Goal: Information Seeking & Learning: Find specific fact

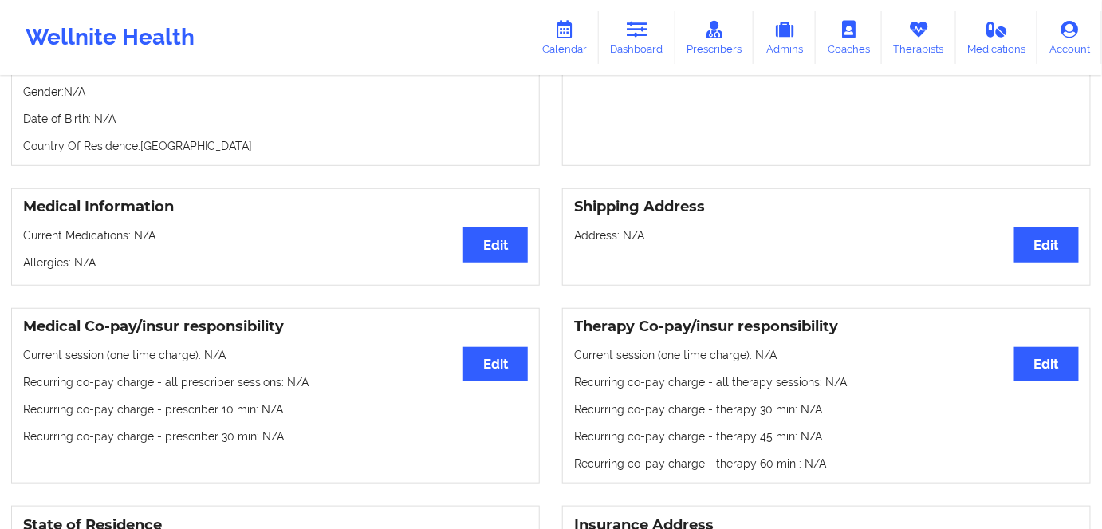
scroll to position [144, 0]
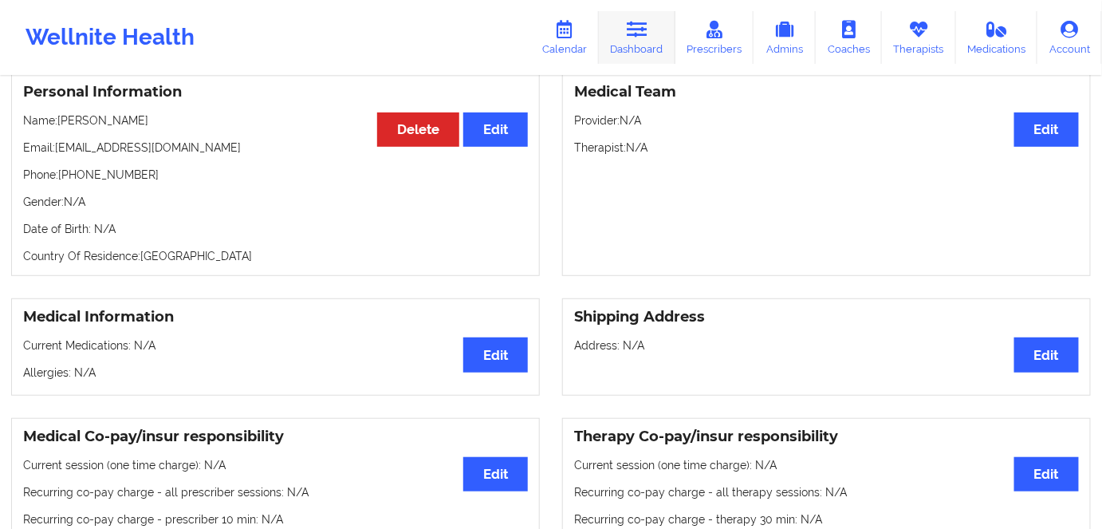
click at [652, 38] on link "Dashboard" at bounding box center [637, 37] width 77 height 53
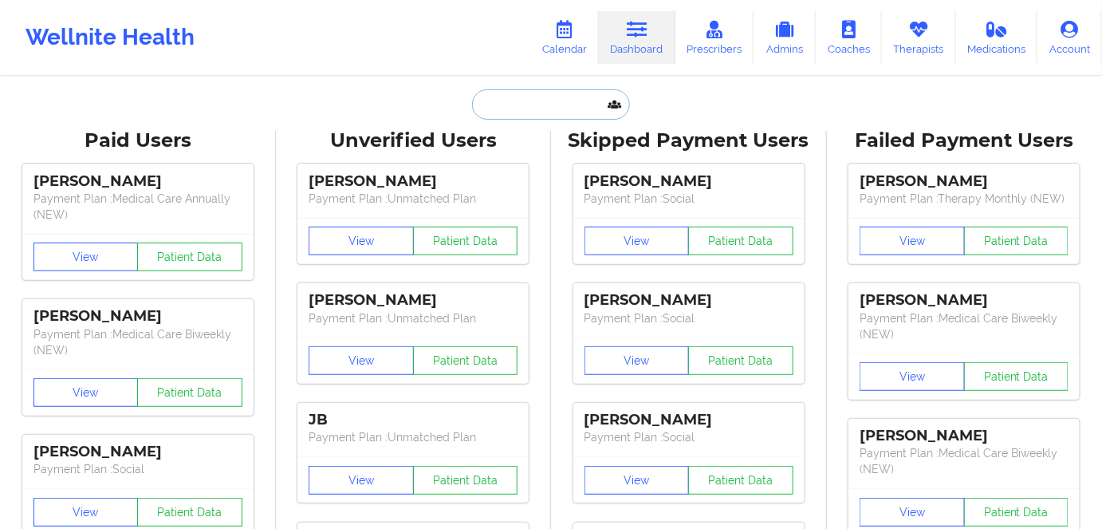
click at [507, 110] on input "text" at bounding box center [551, 104] width 158 height 30
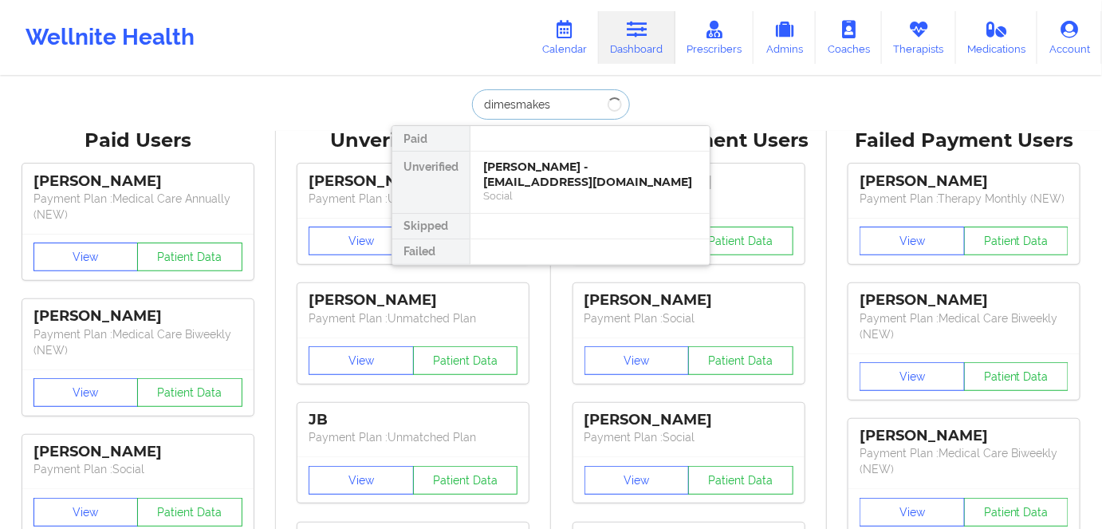
type input "dimesmakes"
click at [553, 181] on div "[PERSON_NAME] - [EMAIL_ADDRESS][DOMAIN_NAME]" at bounding box center [590, 174] width 214 height 30
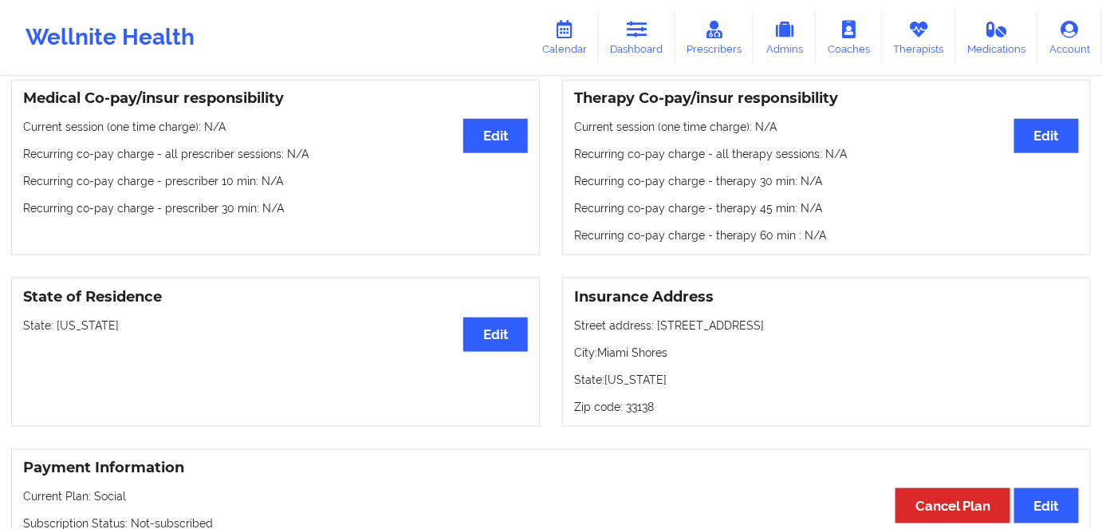
scroll to position [507, 0]
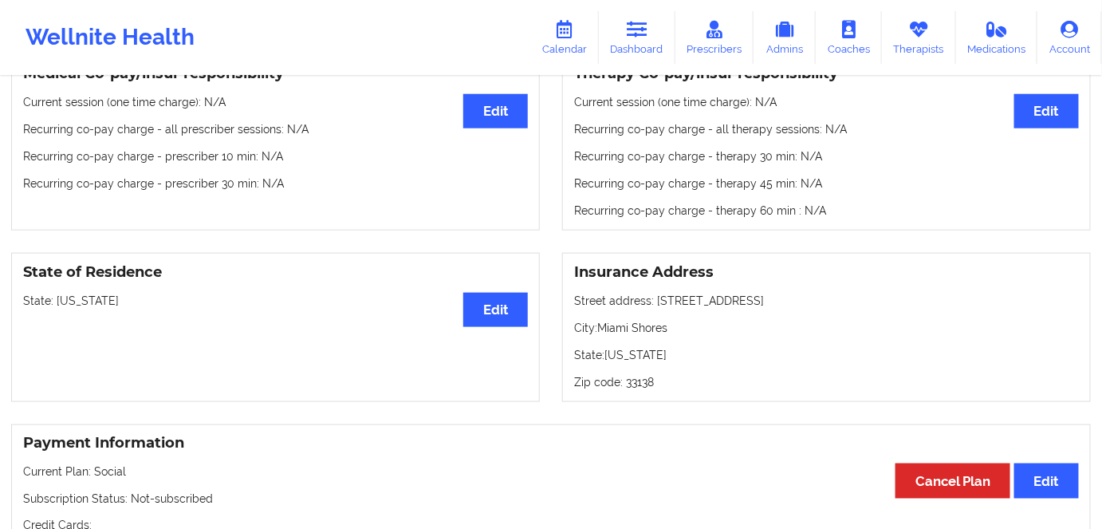
click at [74, 332] on div "State of Residence Edit State: [US_STATE]" at bounding box center [275, 327] width 529 height 149
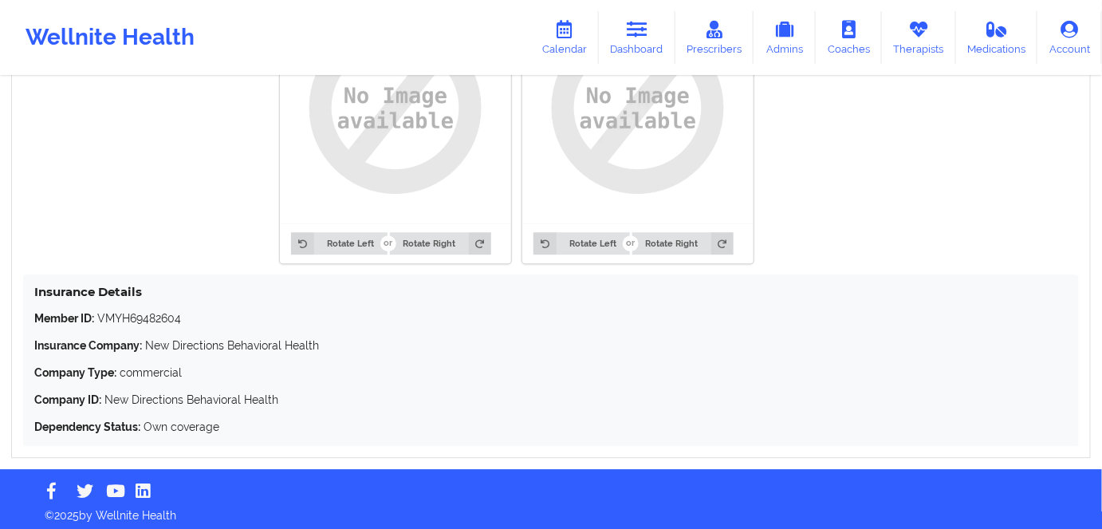
scroll to position [1320, 0]
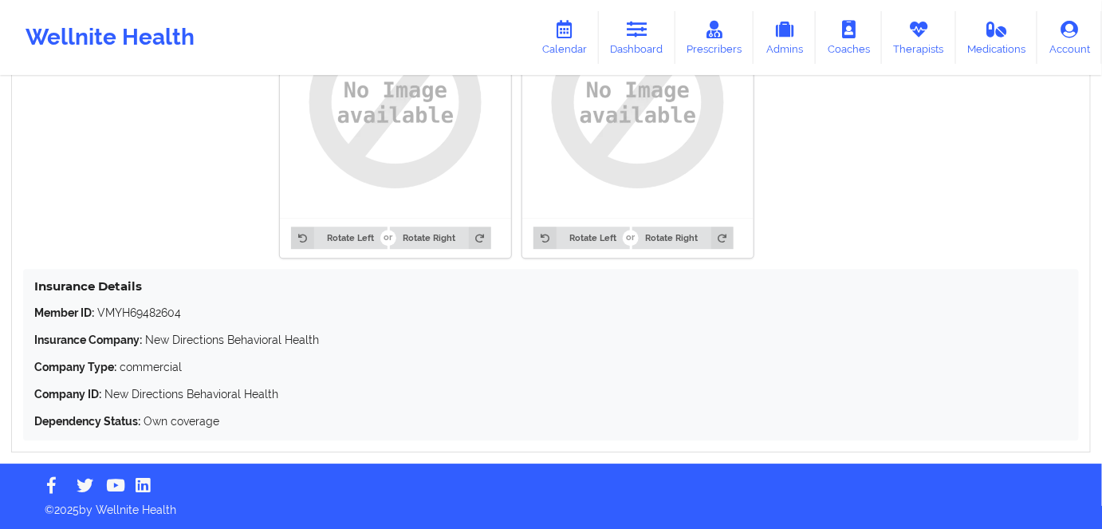
click at [430, 381] on div "Member ID: VMYH69482604 Insurance Company: New Directions Behavioral Health Com…" at bounding box center [550, 367] width 1033 height 124
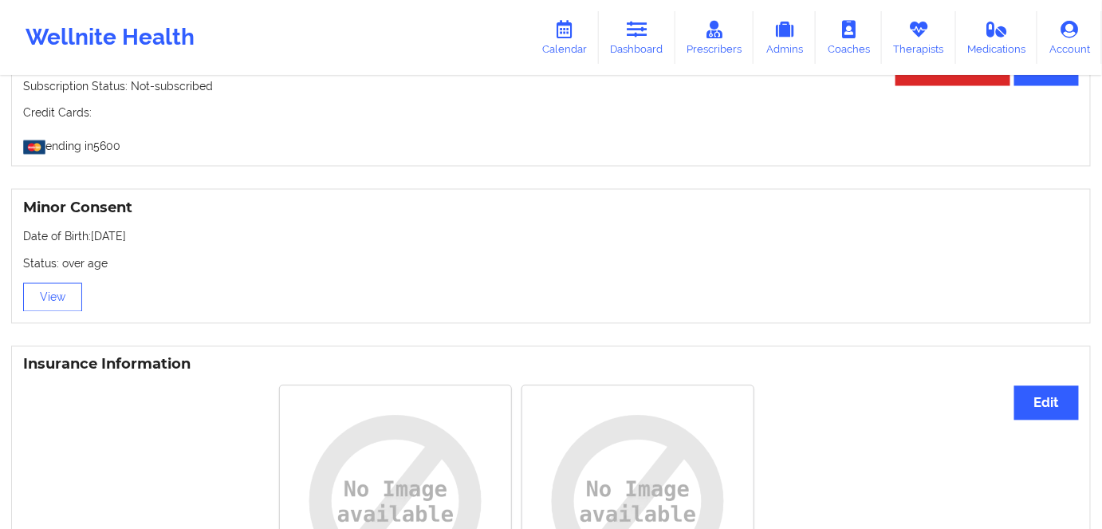
scroll to position [812, 0]
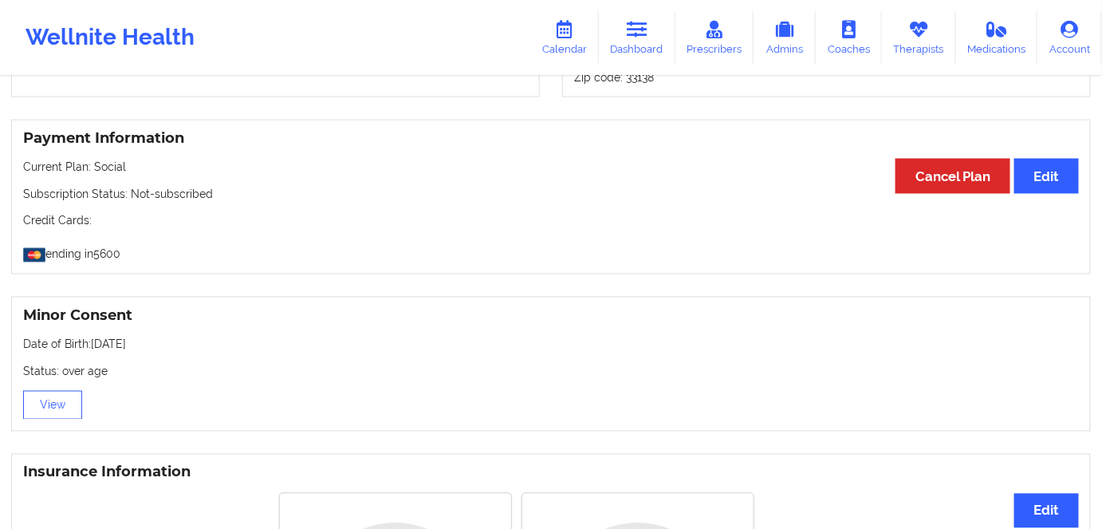
click at [73, 113] on div "Payment Information Edit Cancel Plan Current Plan: Social Subscription Status: …" at bounding box center [551, 197] width 1102 height 178
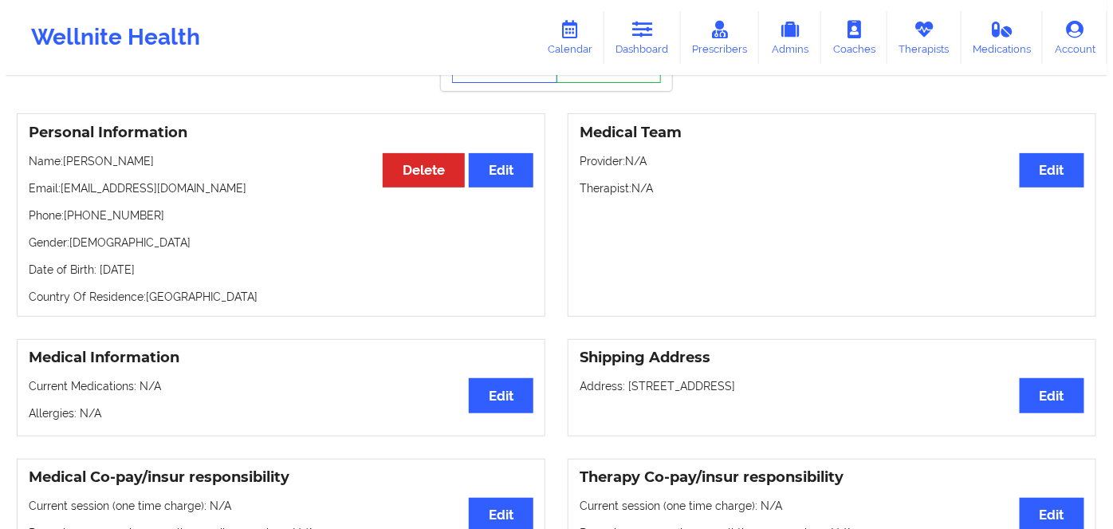
scroll to position [14, 0]
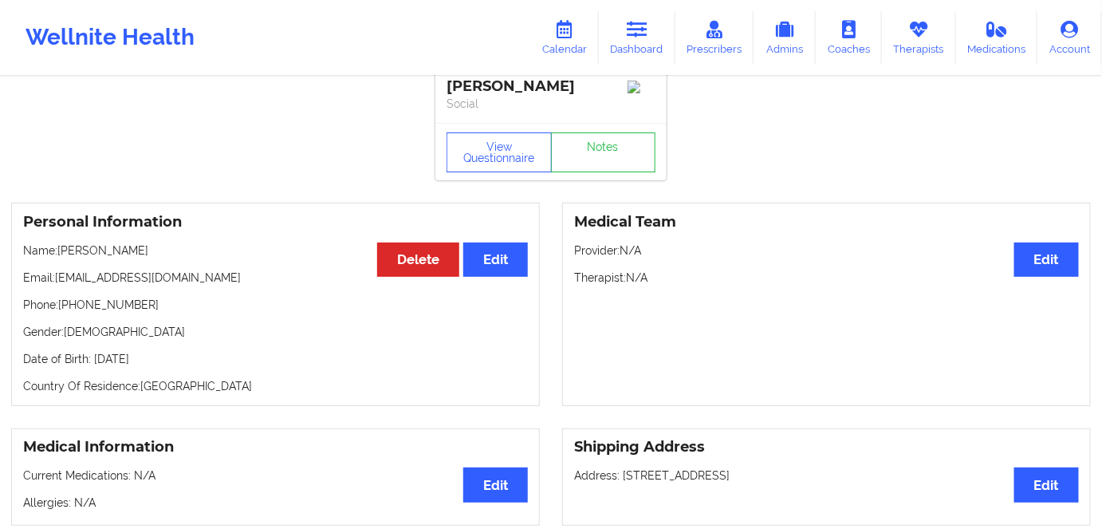
click at [523, 385] on p "Country Of Residence: United States" at bounding box center [275, 386] width 505 height 16
click at [496, 159] on button "View Questionnaire" at bounding box center [499, 152] width 105 height 40
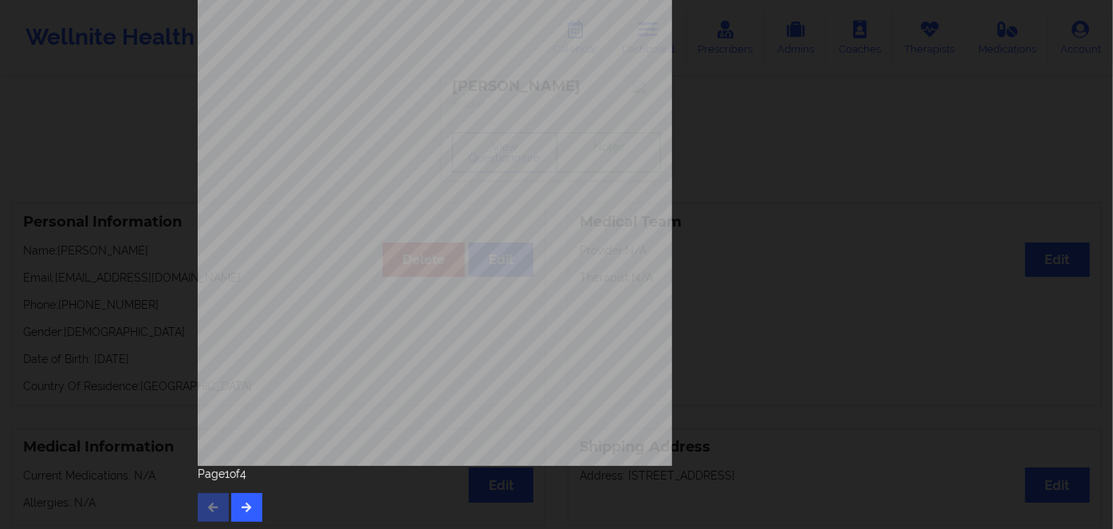
scroll to position [231, 0]
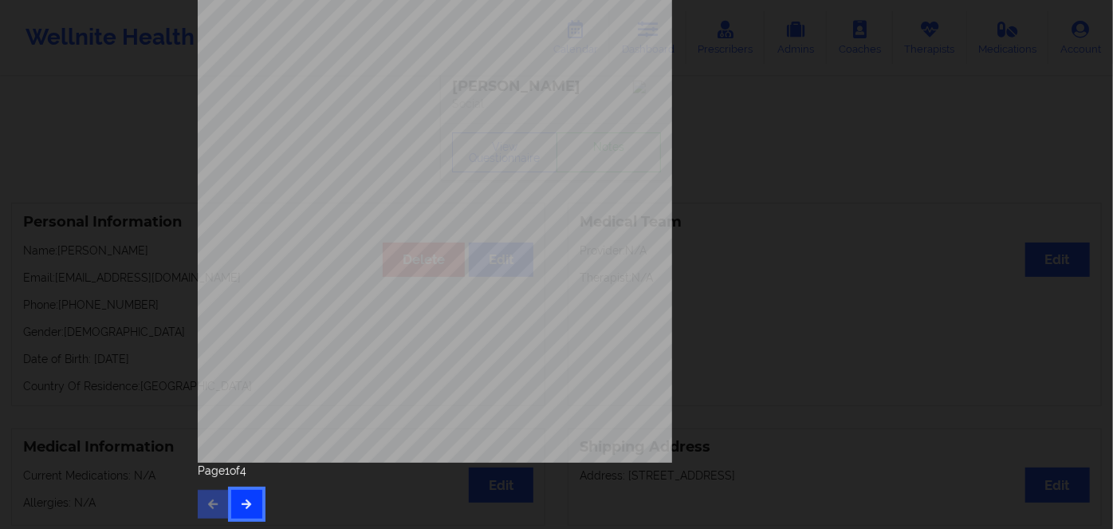
click at [242, 498] on icon "button" at bounding box center [247, 503] width 14 height 10
click at [238, 496] on button "button" at bounding box center [246, 504] width 31 height 29
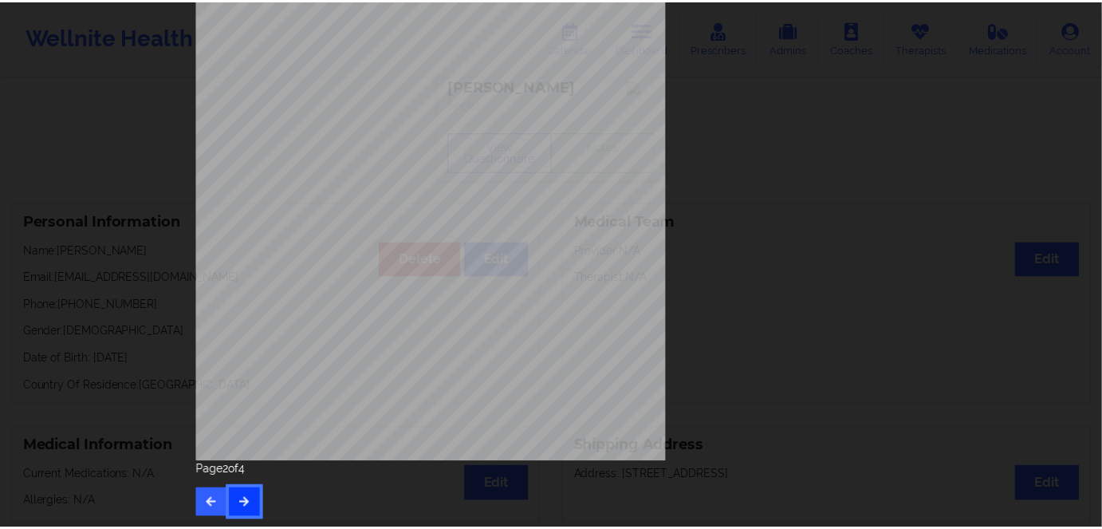
scroll to position [0, 0]
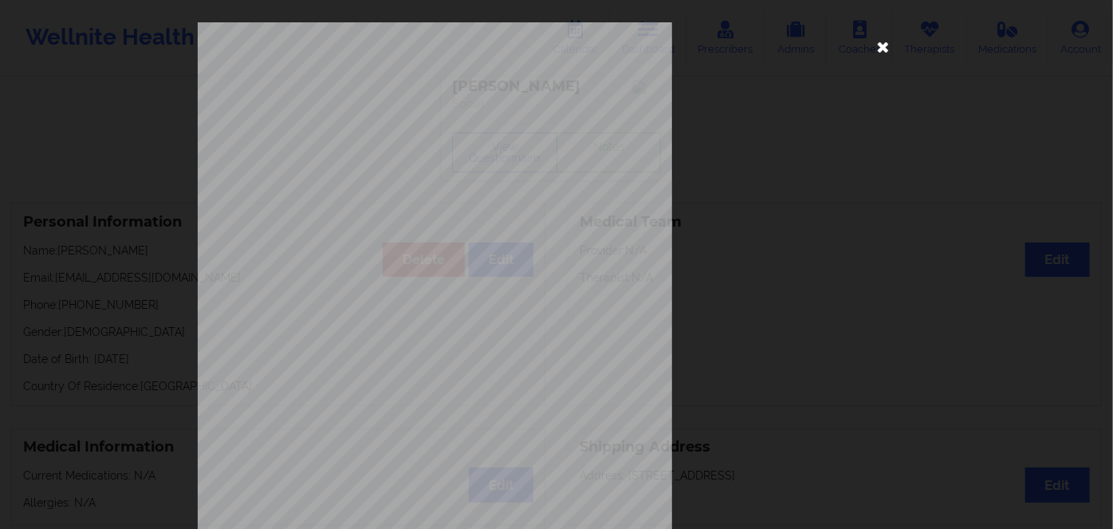
click at [875, 47] on icon at bounding box center [884, 46] width 26 height 26
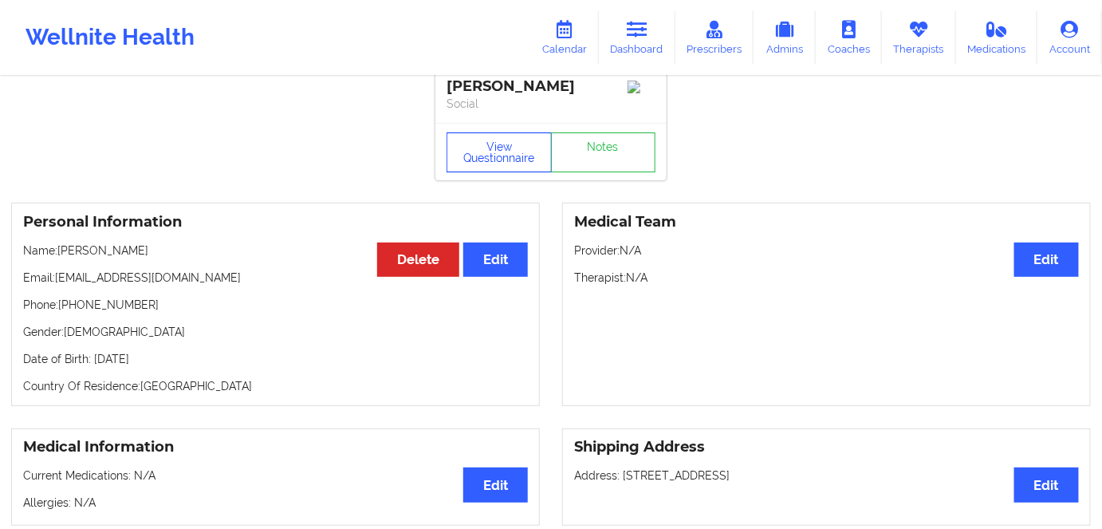
click at [517, 159] on button "View Questionnaire" at bounding box center [499, 152] width 105 height 40
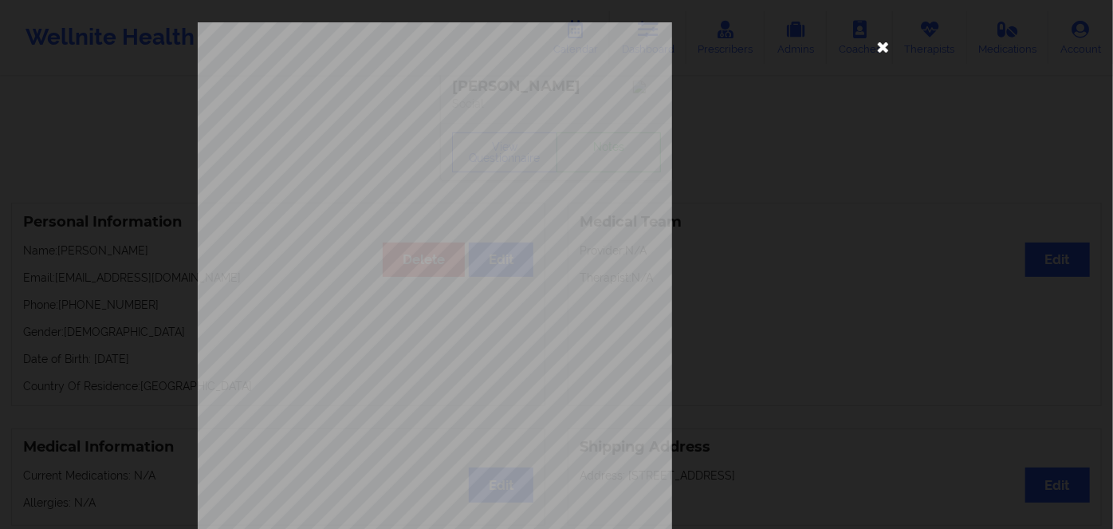
click at [875, 53] on icon at bounding box center [884, 46] width 26 height 26
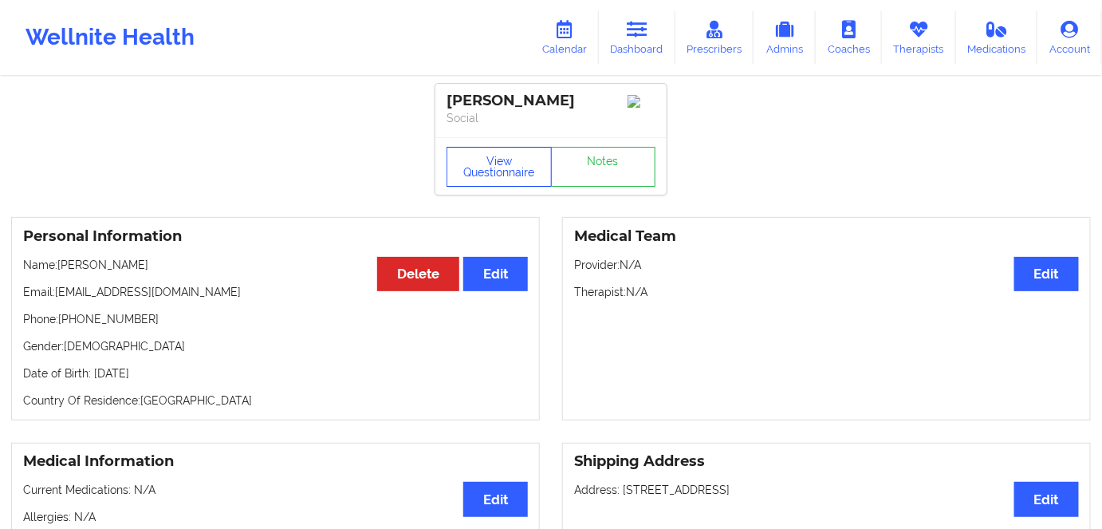
click at [516, 181] on button "View Questionnaire" at bounding box center [499, 167] width 105 height 40
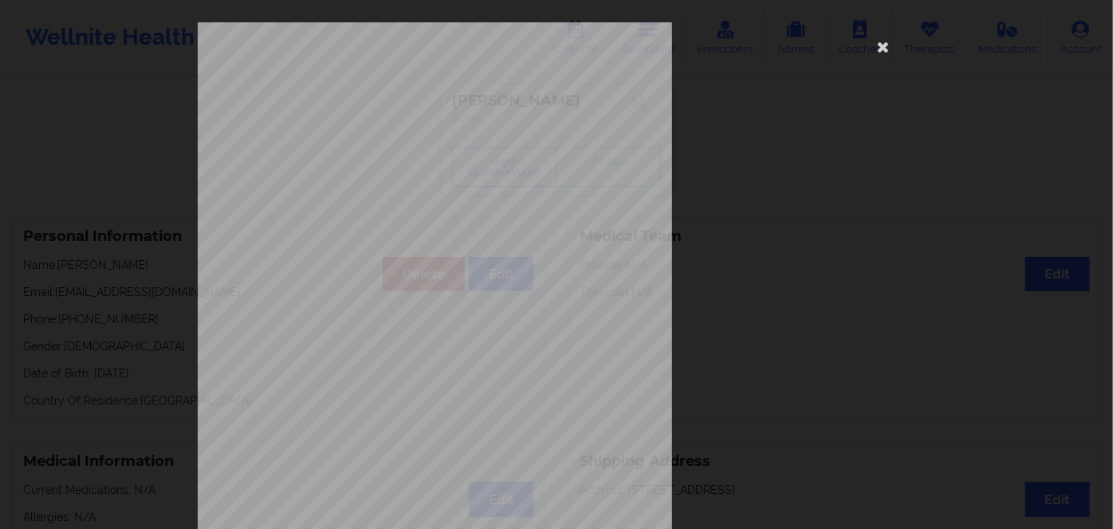
drag, startPoint x: 875, startPoint y: 50, endPoint x: 663, endPoint y: 148, distance: 233.3
click at [872, 49] on icon at bounding box center [884, 46] width 26 height 26
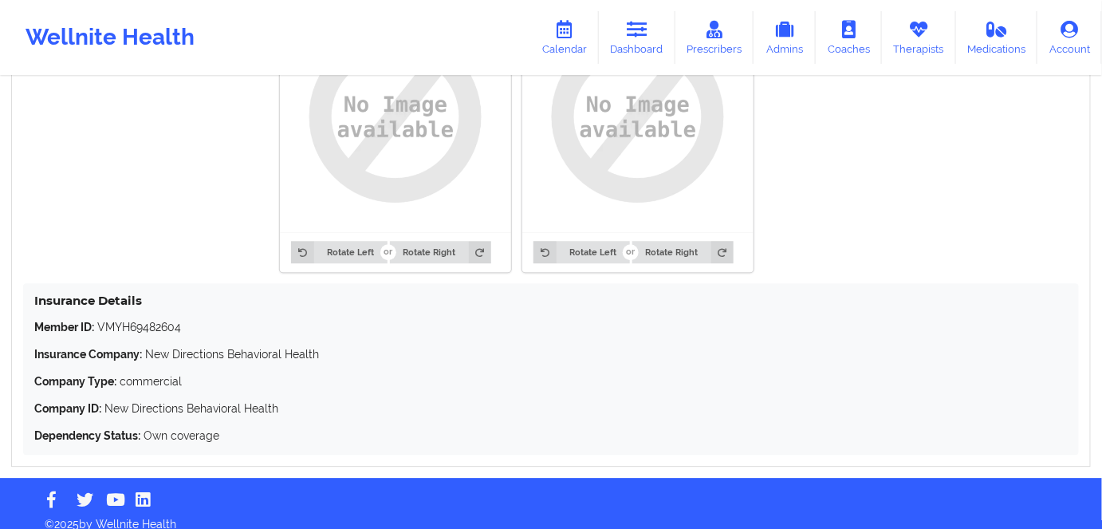
scroll to position [1320, 0]
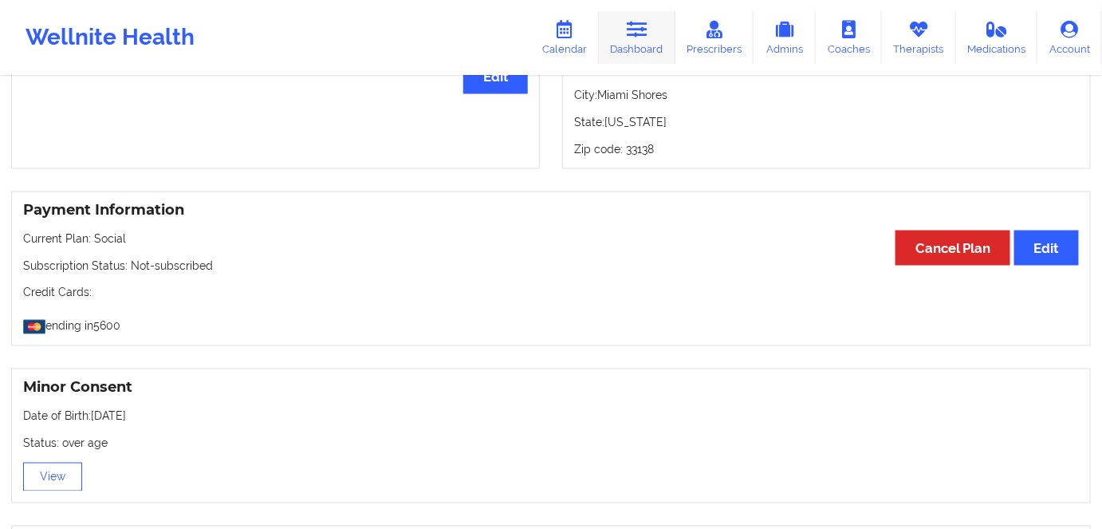
click at [636, 37] on icon at bounding box center [637, 30] width 21 height 18
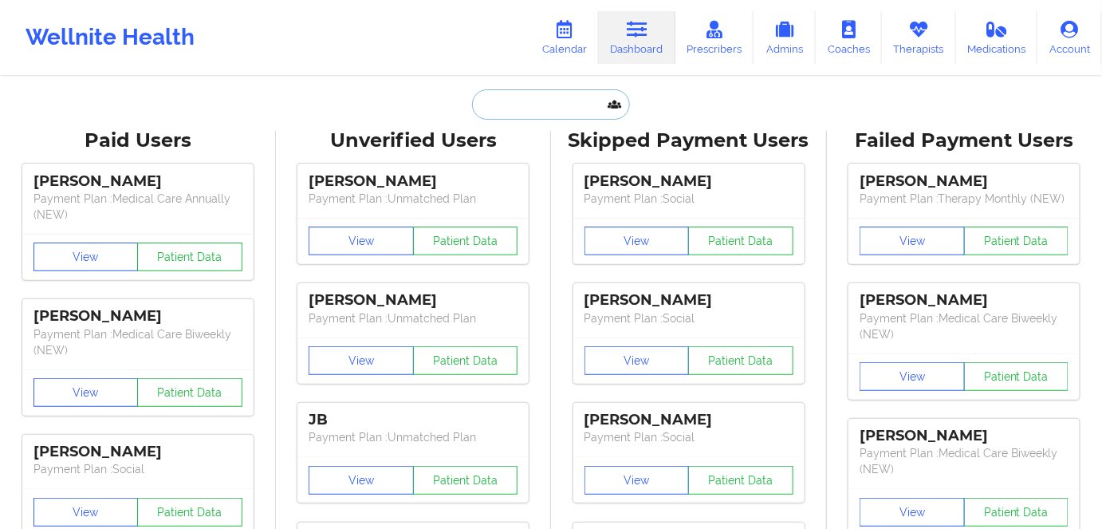
click at [558, 114] on input "text" at bounding box center [551, 104] width 158 height 30
paste input "michaelstrunk944@gmail.com"
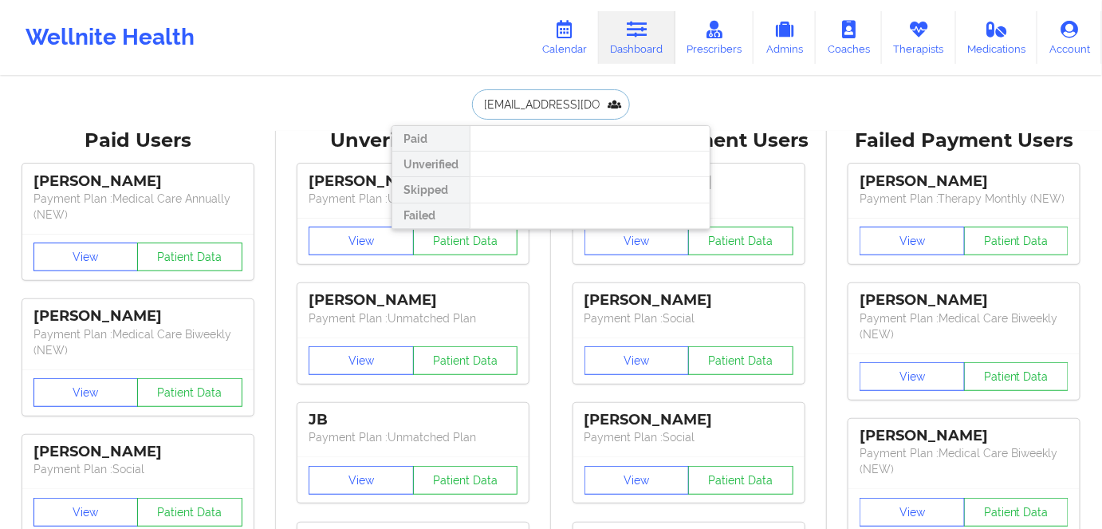
click at [553, 98] on input "michaelstrunk944@gmail.com" at bounding box center [551, 104] width 158 height 30
paste input "scottgardell"
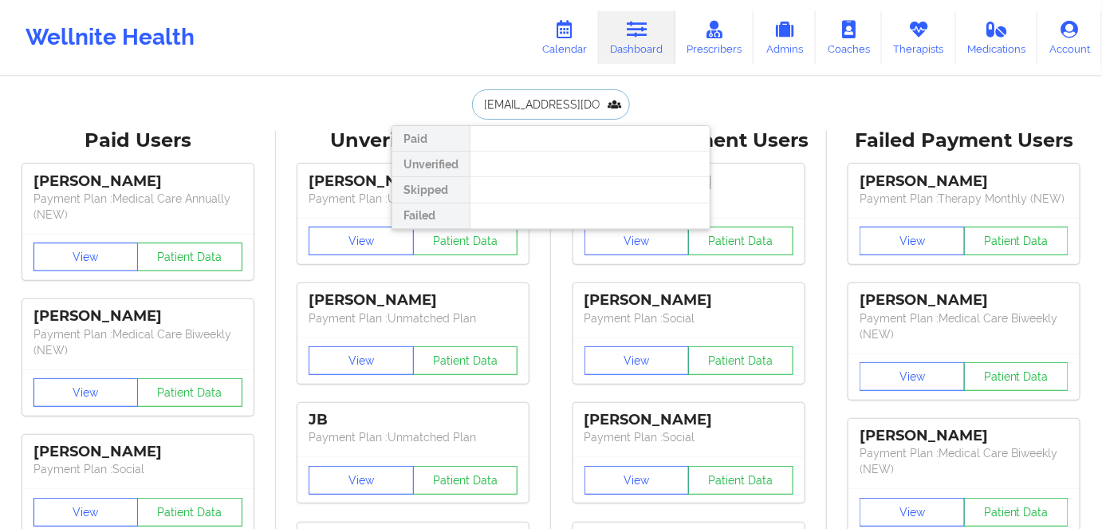
type input "scottgardell@gmail.com"
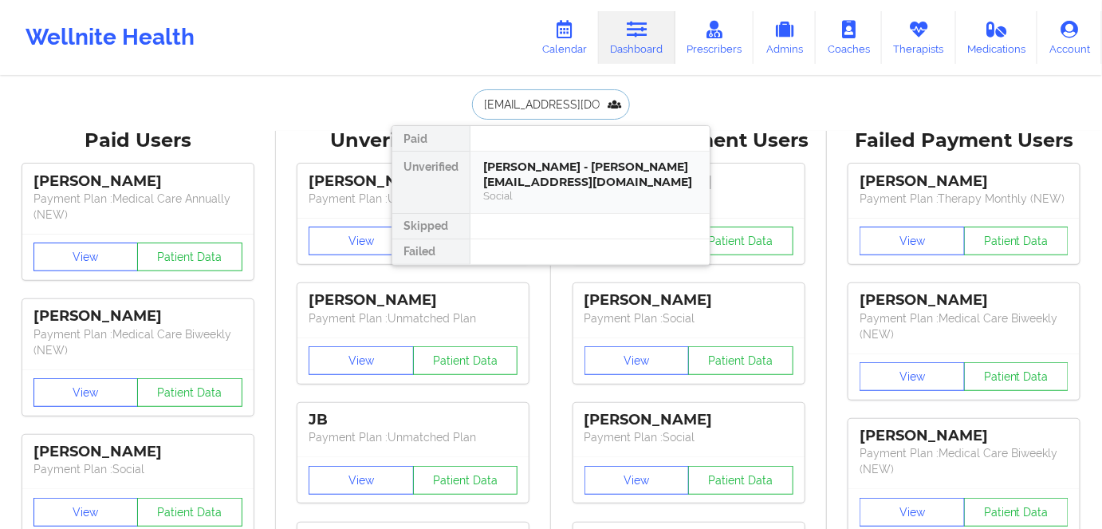
click at [550, 166] on div "SCOTT GARDELL - scottgardell@gmail.com" at bounding box center [590, 174] width 214 height 30
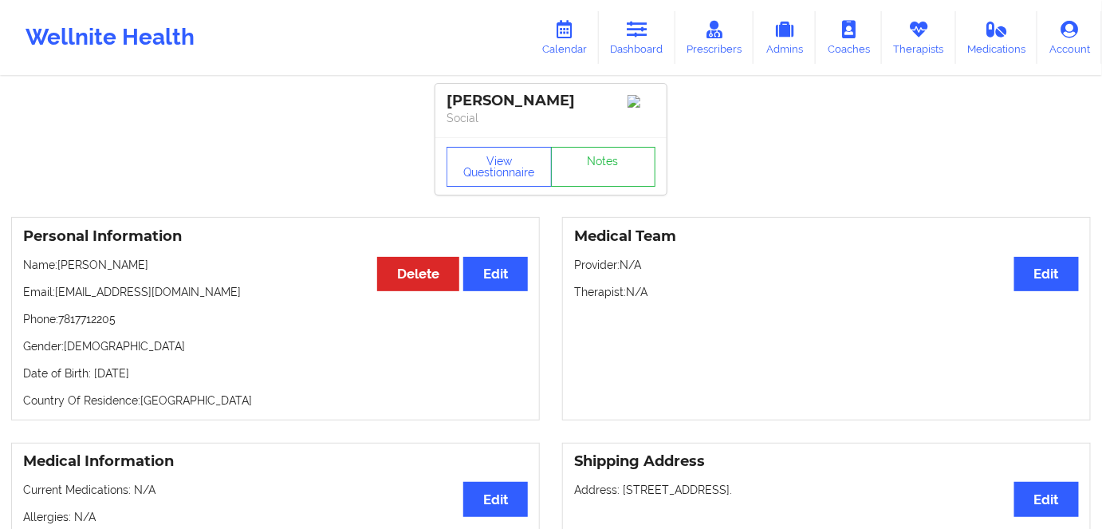
drag, startPoint x: 205, startPoint y: 378, endPoint x: 171, endPoint y: 374, distance: 33.7
click at [171, 374] on p "Date of Birth: 6th of March 1984" at bounding box center [275, 373] width 505 height 16
click at [171, 375] on p "Date of Birth: 6th of March 1984" at bounding box center [275, 373] width 505 height 16
click at [490, 161] on button "View Questionnaire" at bounding box center [499, 167] width 105 height 40
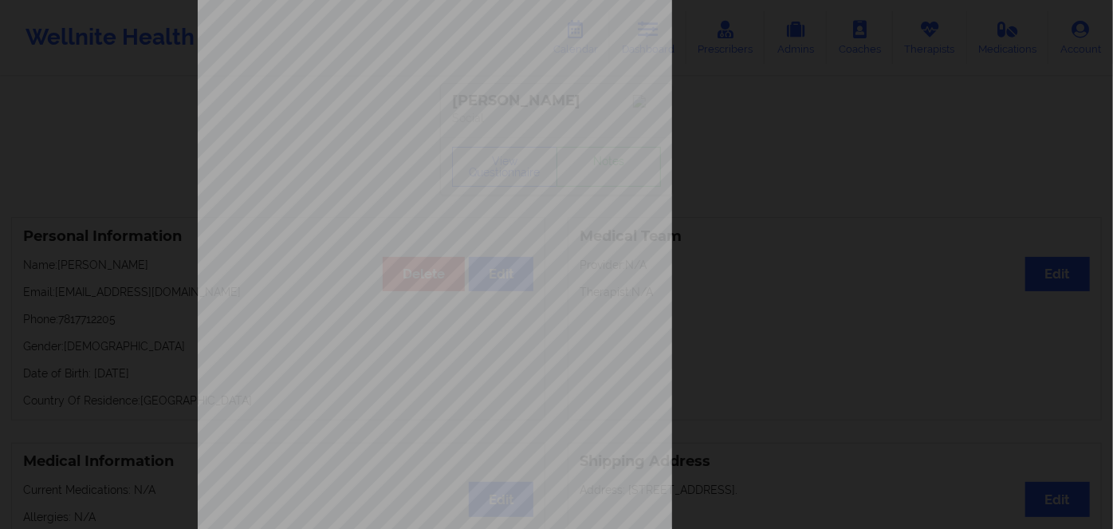
scroll to position [231, 0]
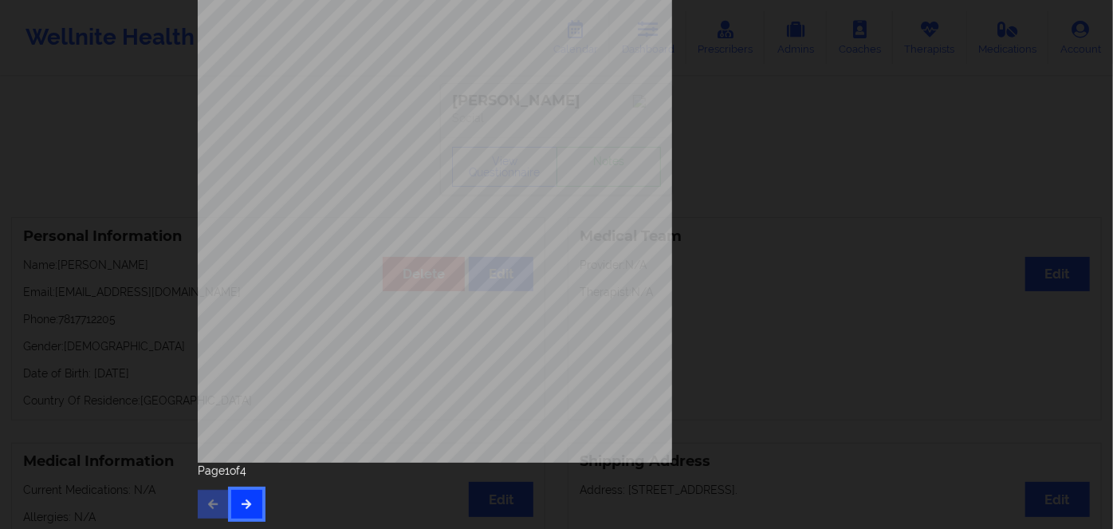
click at [231, 502] on button "button" at bounding box center [246, 504] width 31 height 29
click at [257, 496] on button "button" at bounding box center [246, 504] width 31 height 29
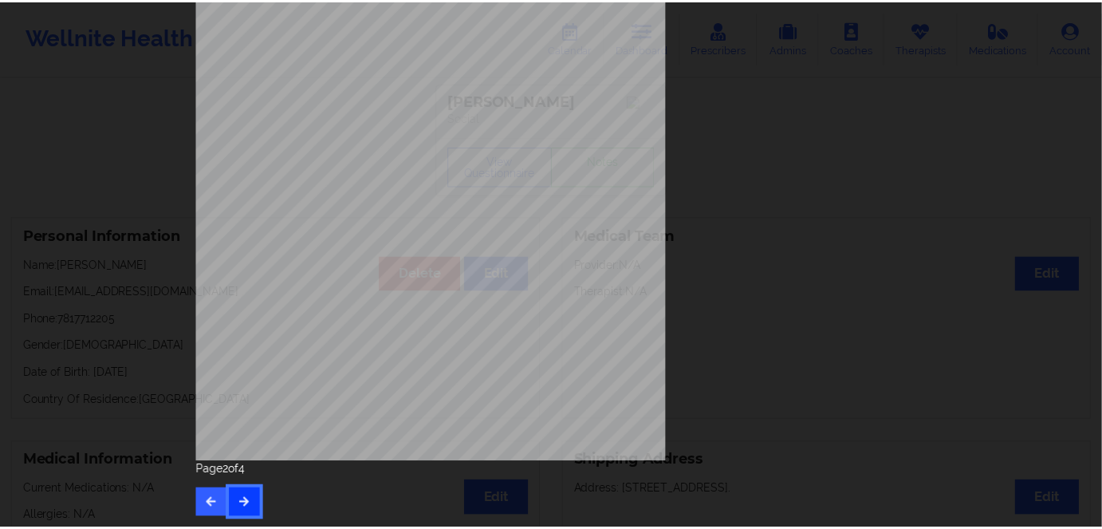
scroll to position [0, 0]
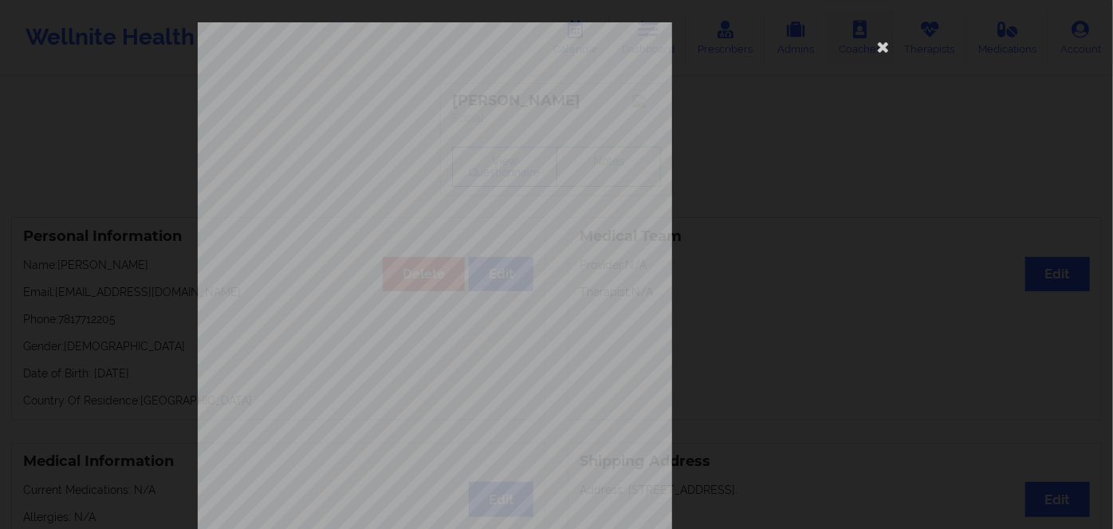
click at [879, 46] on icon at bounding box center [884, 46] width 26 height 26
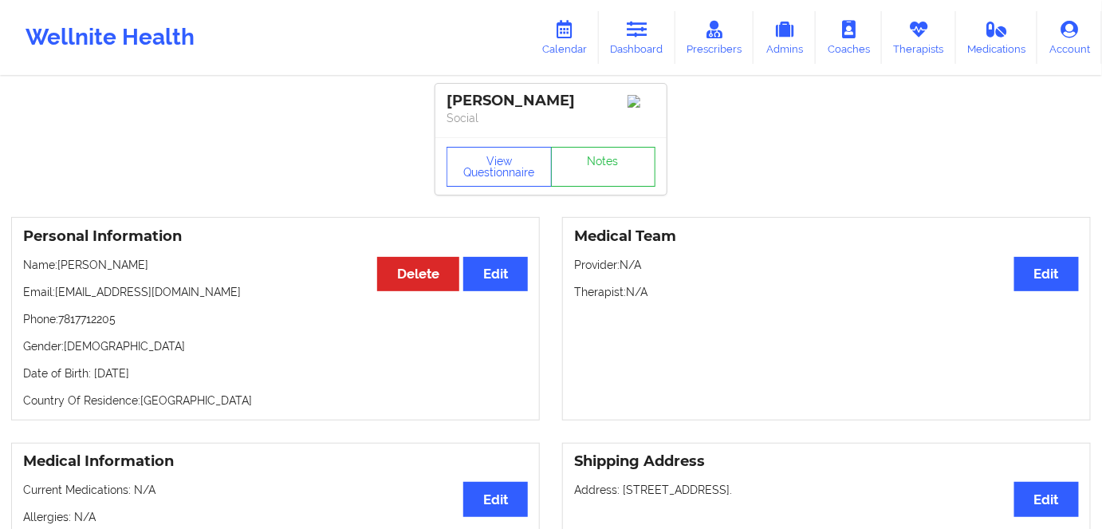
click at [92, 372] on p "Date of Birth: 6th of March 1984" at bounding box center [275, 373] width 505 height 16
copy p "6th of March 1984"
click at [635, 40] on link "Dashboard" at bounding box center [637, 37] width 77 height 53
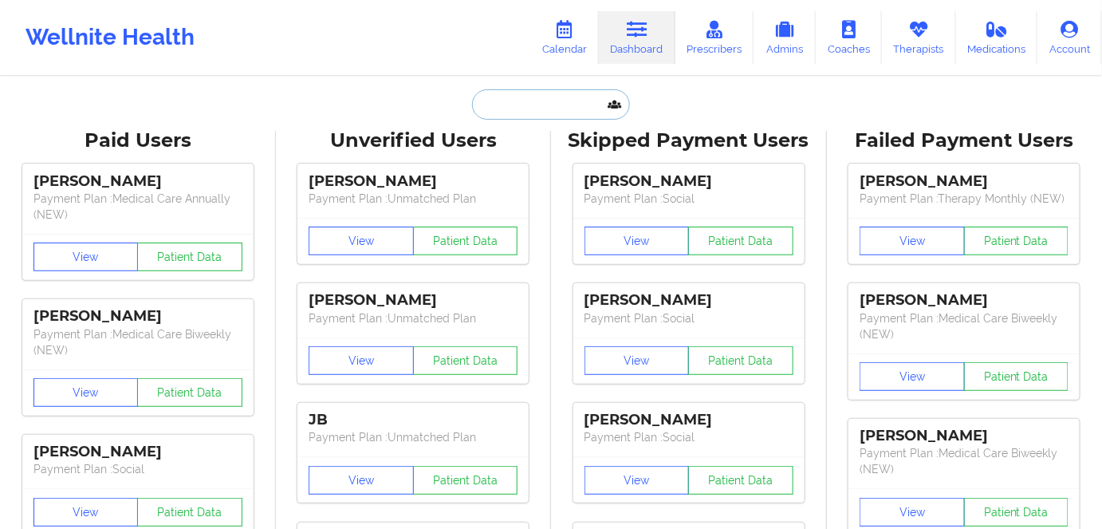
click at [569, 92] on input "text" at bounding box center [551, 104] width 158 height 30
paste input "pgtorres76@gmail.com"
type input "pgtorres76@gmail.com"
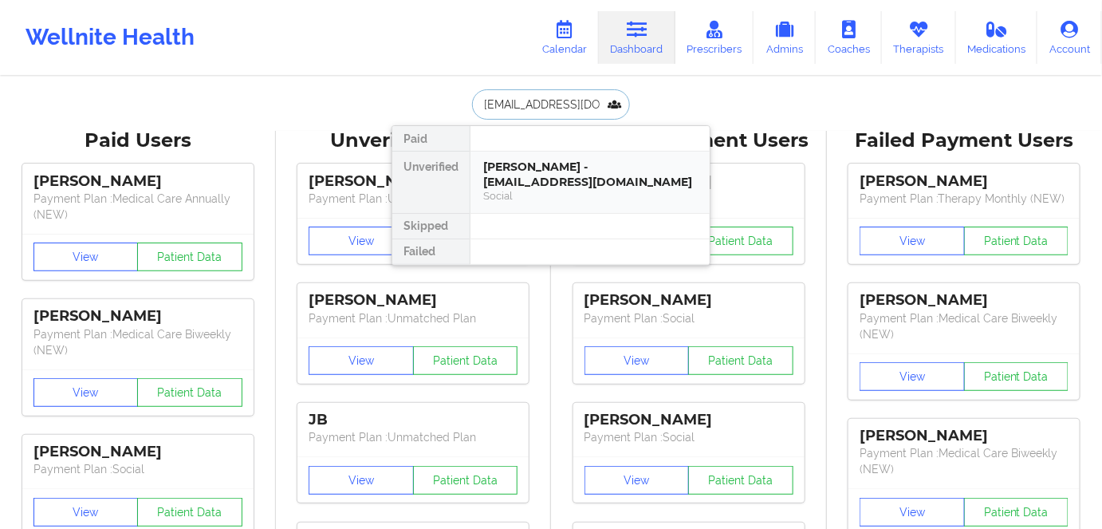
click at [529, 176] on div "Patricia Torres - pgtorres76@gmail.com" at bounding box center [590, 174] width 214 height 30
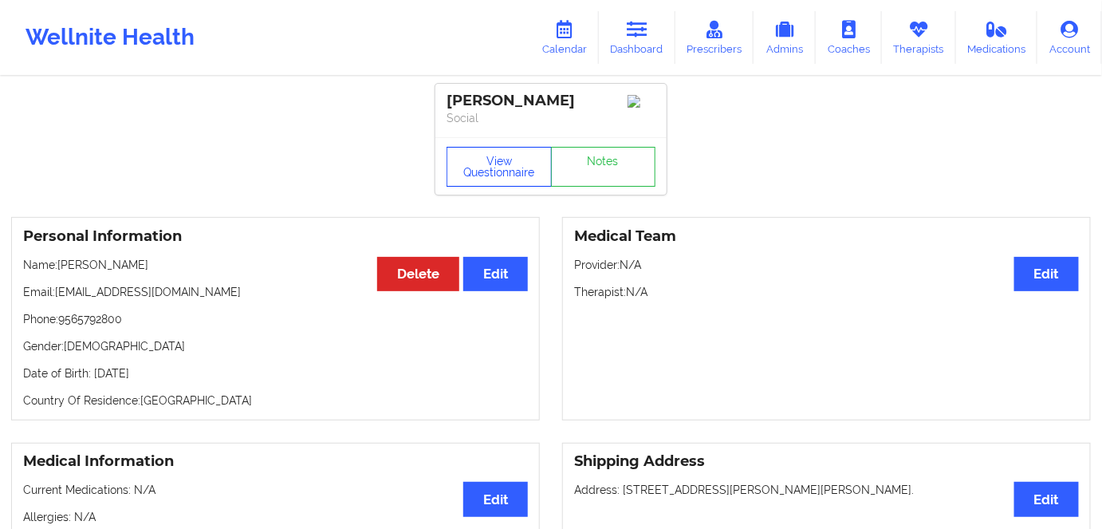
click at [506, 180] on button "View Questionnaire" at bounding box center [499, 167] width 105 height 40
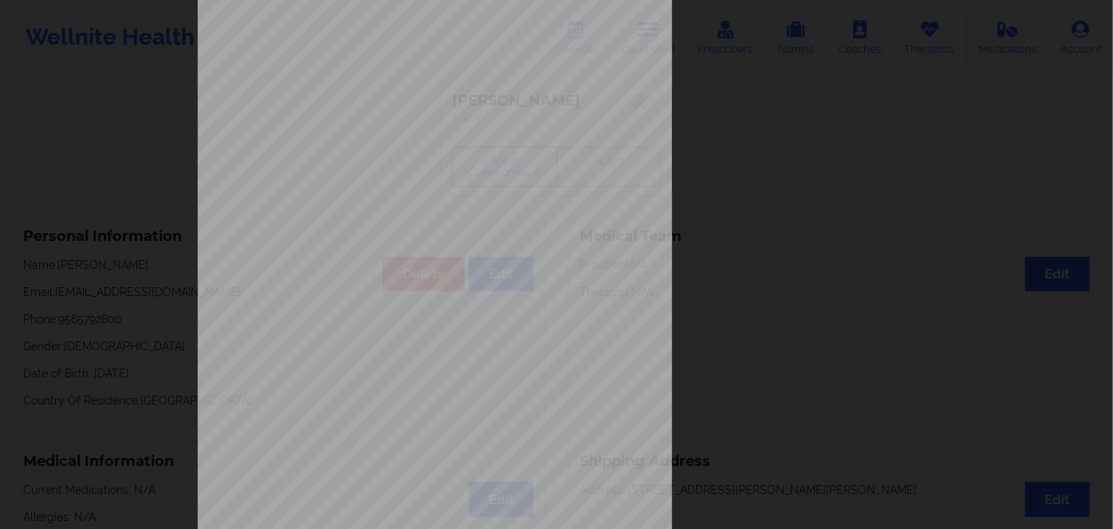
scroll to position [231, 0]
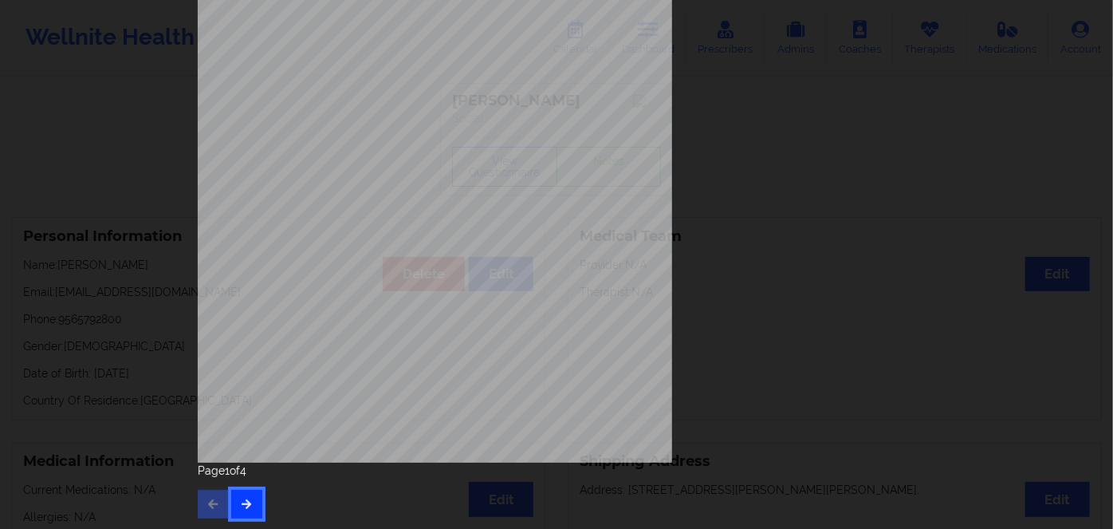
click at [255, 500] on button "button" at bounding box center [246, 504] width 31 height 29
click at [242, 504] on icon "button" at bounding box center [247, 503] width 14 height 10
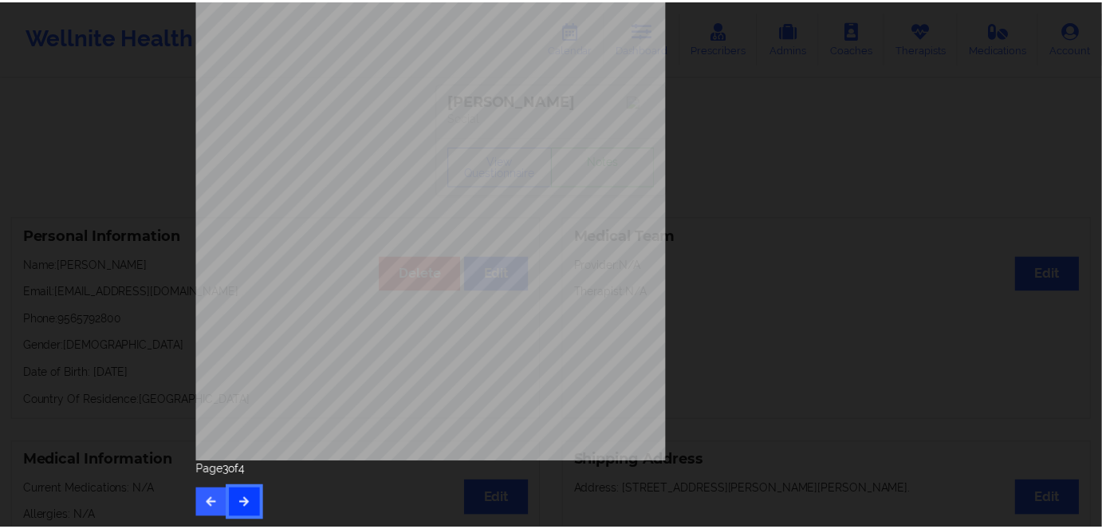
scroll to position [0, 0]
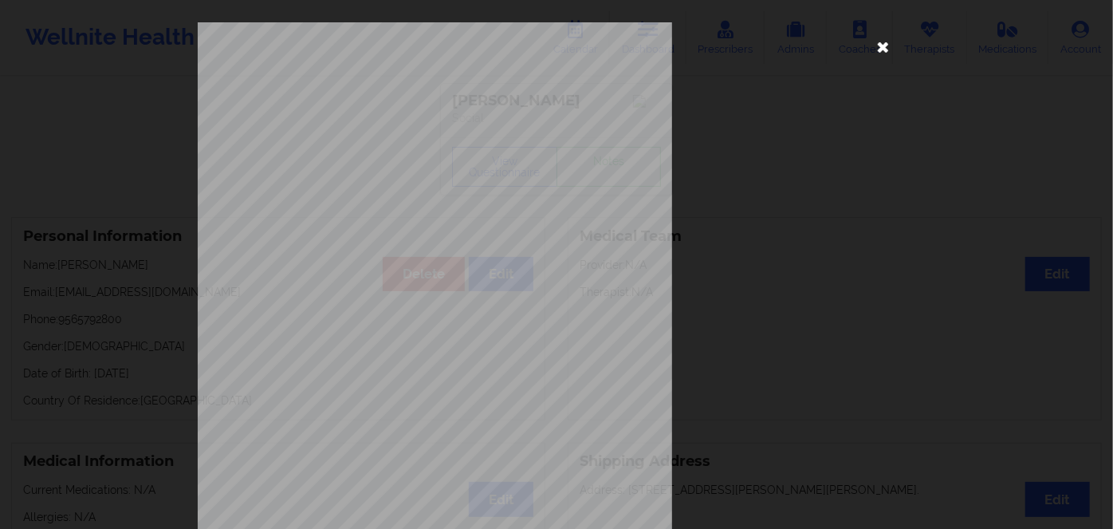
drag, startPoint x: 883, startPoint y: 49, endPoint x: 689, endPoint y: 1, distance: 200.3
click at [882, 48] on icon at bounding box center [884, 46] width 26 height 26
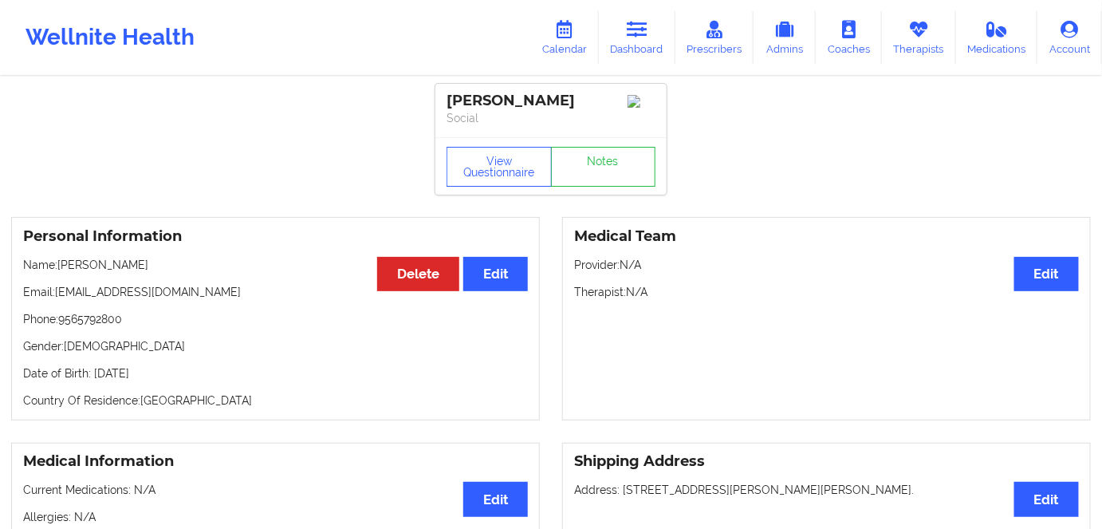
click at [189, 375] on p "Date of Birth: 31st of October 1976" at bounding box center [275, 373] width 505 height 16
copy p "1976"
click at [218, 391] on div "Personal Information Edit Delete Name: Patricia Torres Email: pgtorres76@gmail.…" at bounding box center [275, 318] width 529 height 203
drag, startPoint x: 214, startPoint y: 373, endPoint x: 93, endPoint y: 361, distance: 121.8
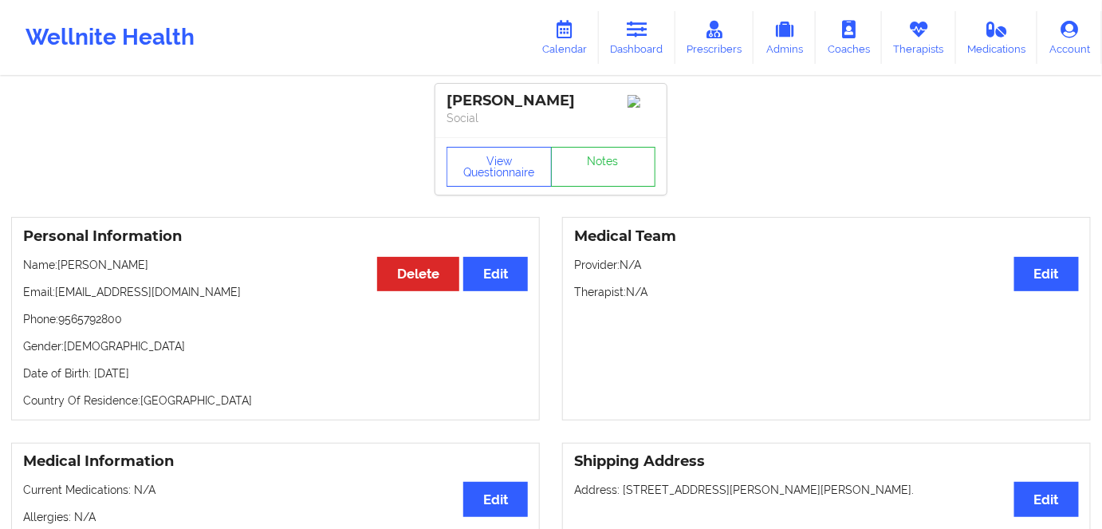
click at [93, 361] on div "Personal Information Edit Delete Name: Patricia Torres Email: pgtorres76@gmail.…" at bounding box center [275, 318] width 529 height 203
copy p "31st of October 1976"
click at [195, 344] on p "Gender: female" at bounding box center [275, 346] width 505 height 16
click at [651, 41] on link "Dashboard" at bounding box center [637, 37] width 77 height 53
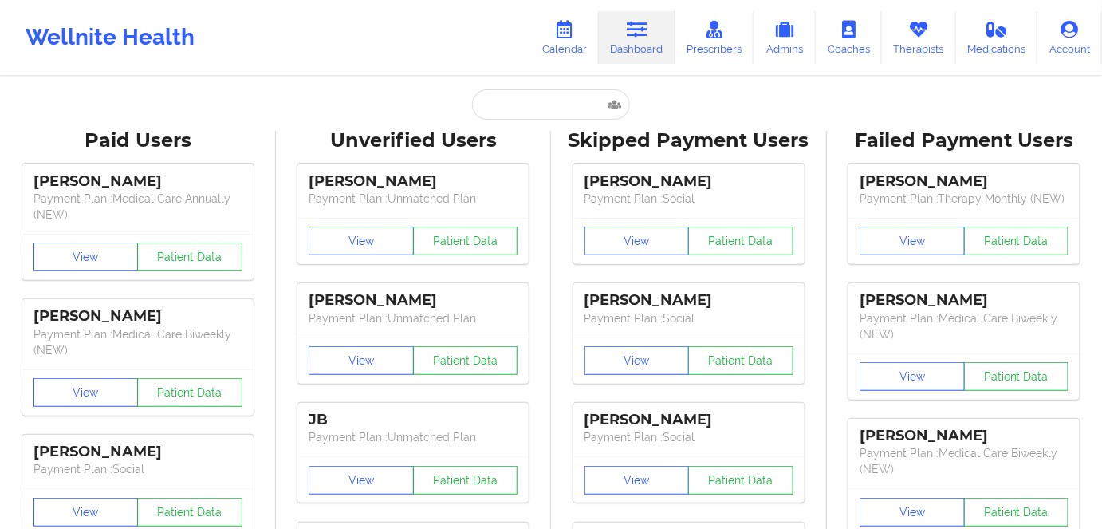
click at [541, 108] on input "text" at bounding box center [551, 104] width 158 height 30
paste input "mlbuconn@yahoo.com"
type input "mlbuconn@yahoo.com"
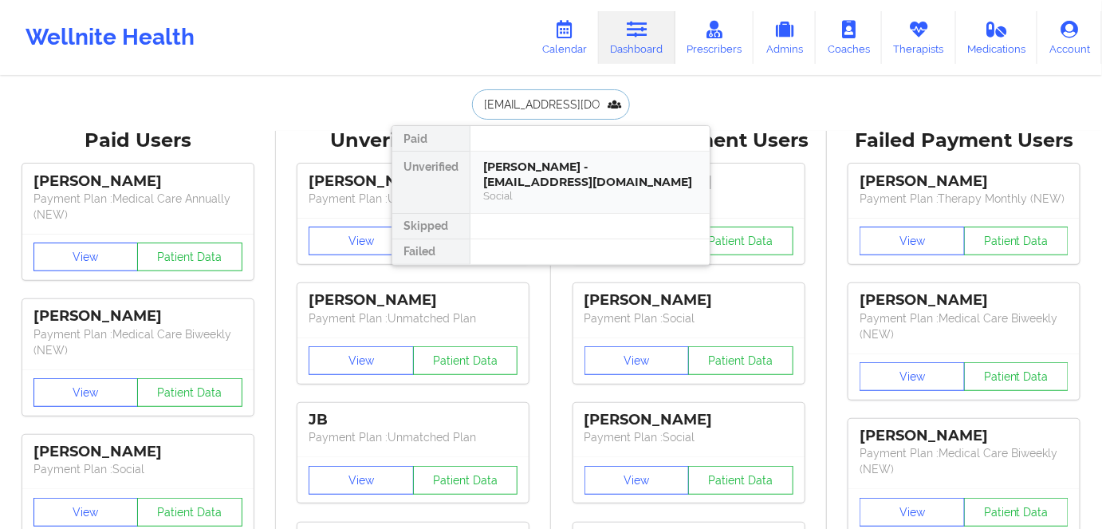
click at [553, 175] on div "marci marcus - mlbuconn@yahoo.com" at bounding box center [590, 174] width 214 height 30
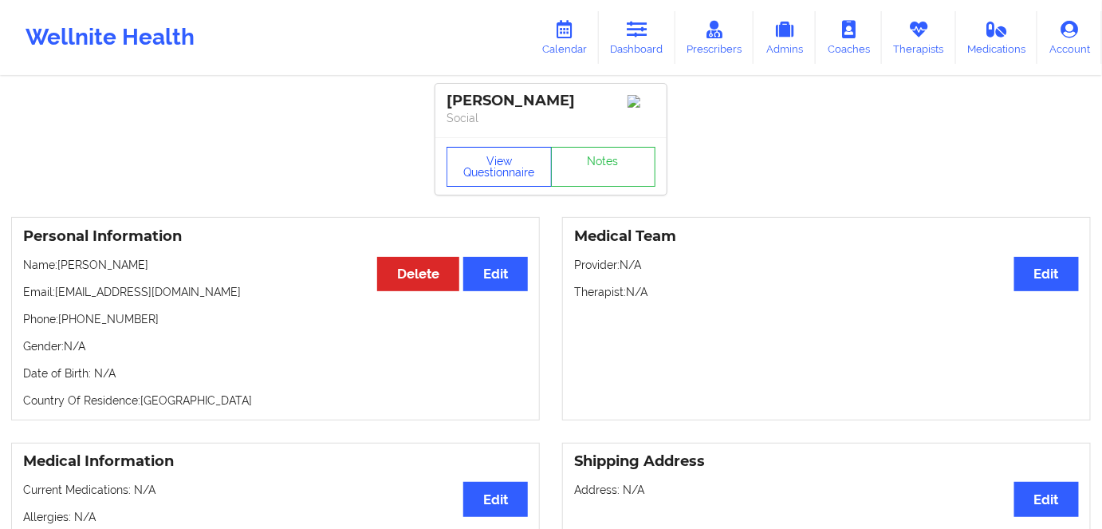
click at [475, 175] on button "View Questionnaire" at bounding box center [499, 167] width 105 height 40
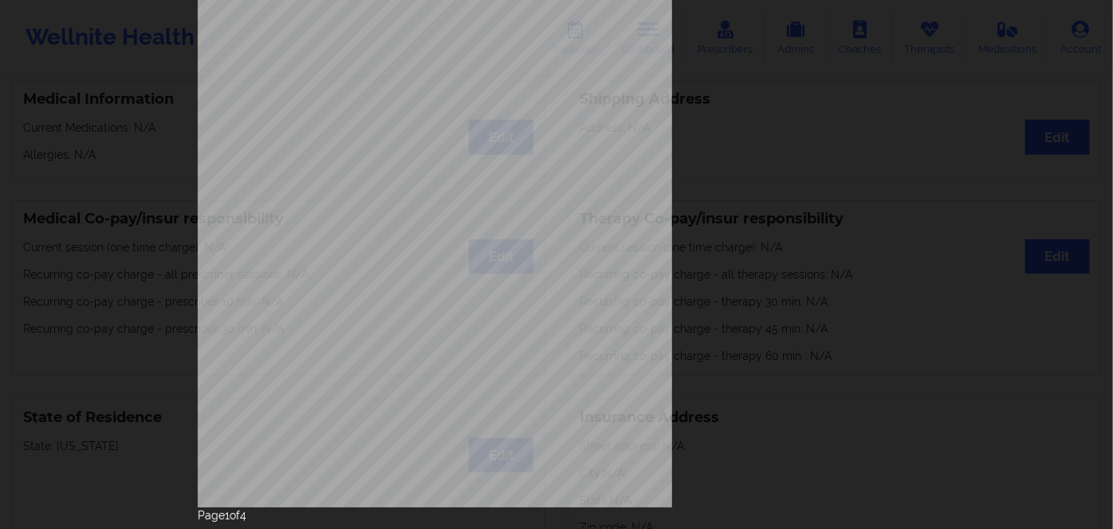
scroll to position [231, 0]
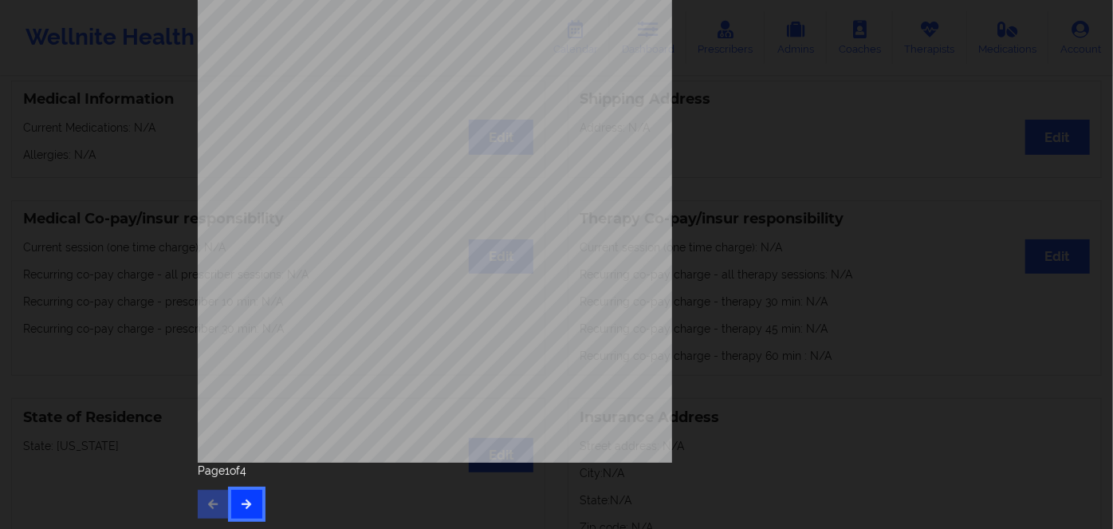
click at [238, 494] on button "button" at bounding box center [246, 504] width 31 height 29
click at [249, 498] on icon "button" at bounding box center [247, 503] width 14 height 10
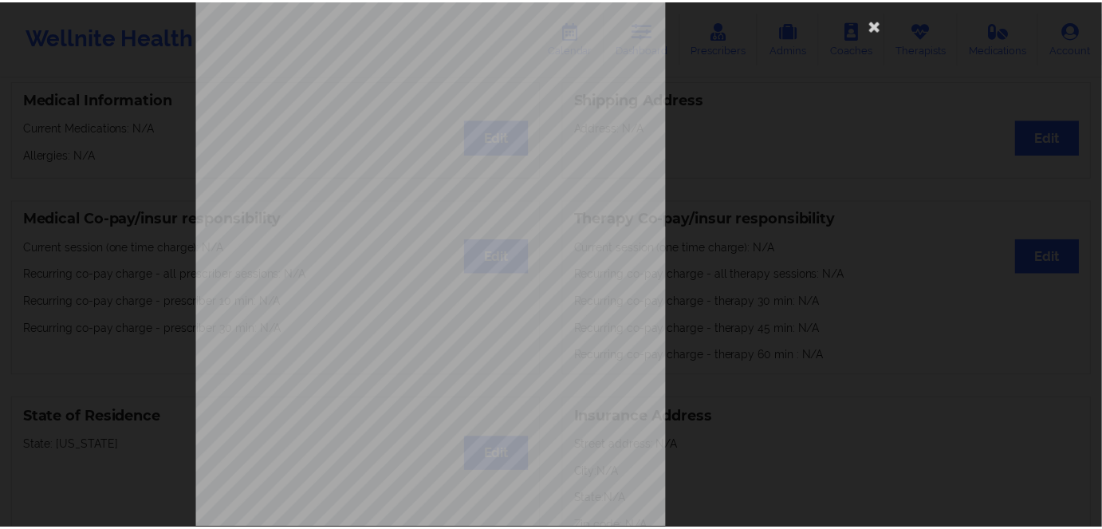
scroll to position [0, 0]
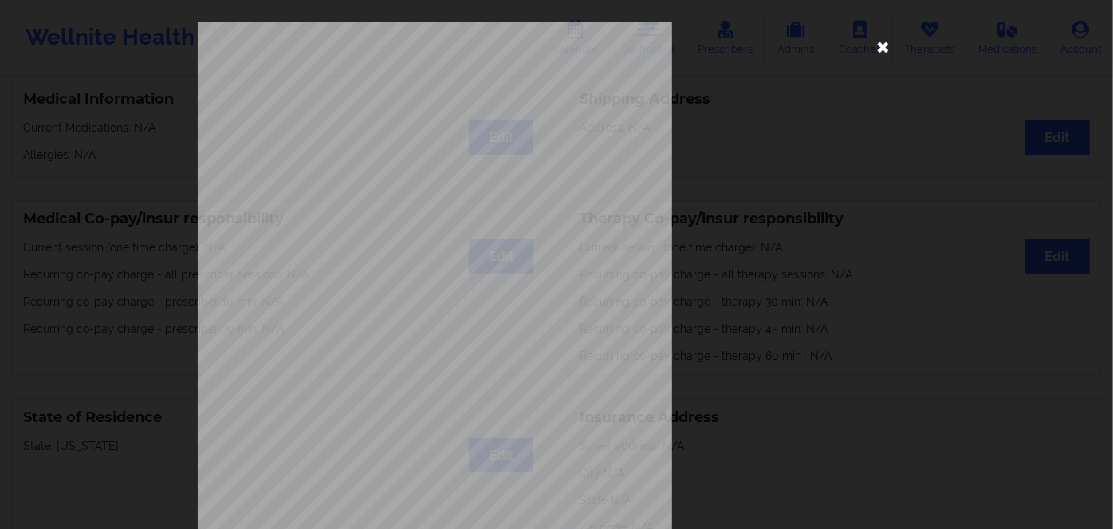
click at [878, 41] on icon at bounding box center [884, 46] width 26 height 26
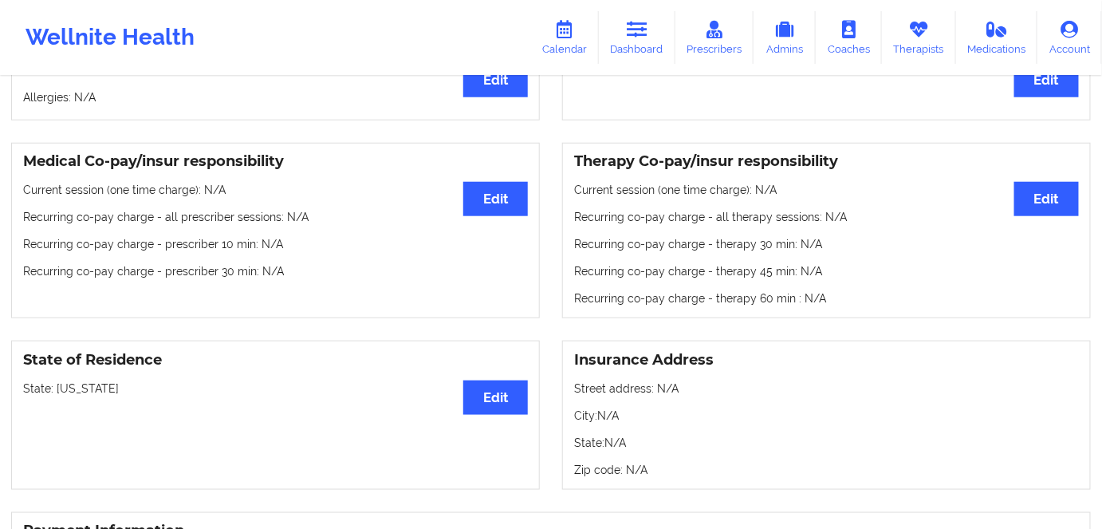
scroll to position [435, 0]
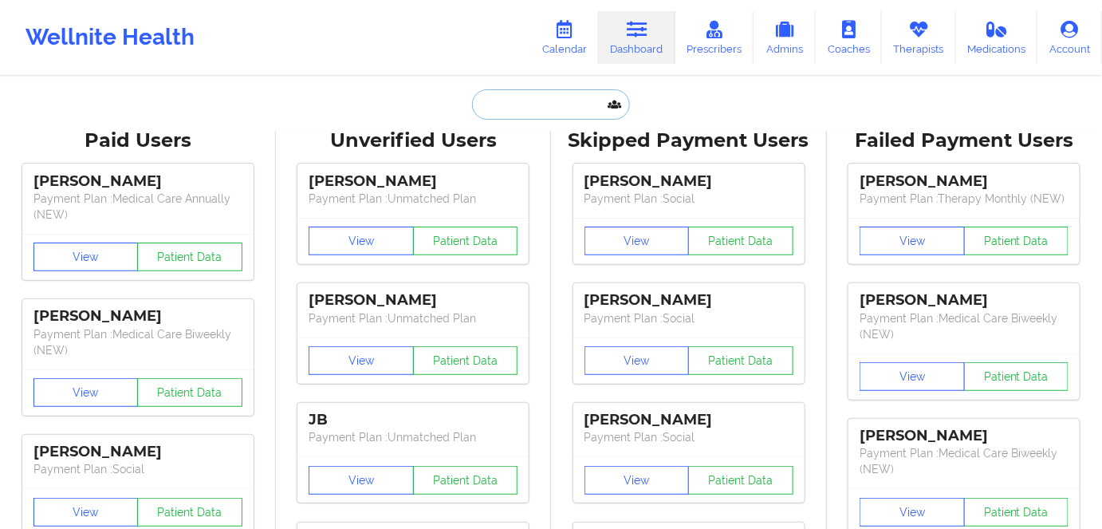
click at [576, 116] on input "text" at bounding box center [551, 104] width 158 height 30
paste input "19544963254"
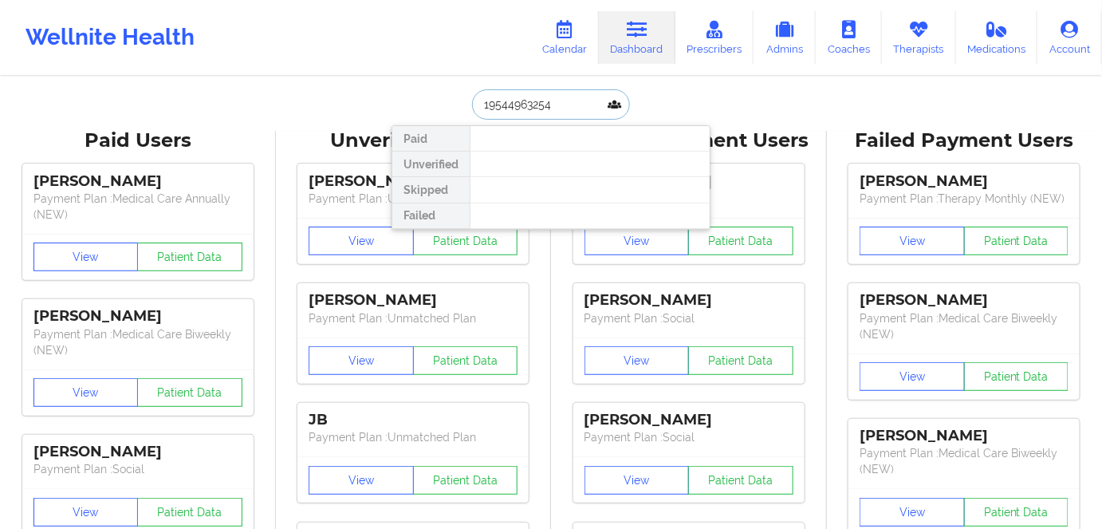
type input "19544963254"
